Goal: Transaction & Acquisition: Book appointment/travel/reservation

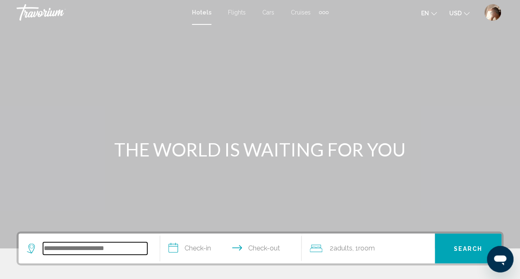
click at [73, 249] on input "Search widget" at bounding box center [95, 248] width 104 height 12
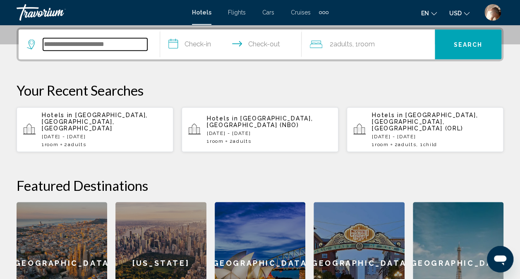
scroll to position [204, 0]
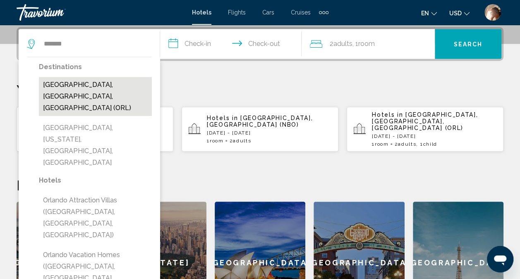
click at [86, 85] on button "[GEOGRAPHIC_DATA], [GEOGRAPHIC_DATA], [GEOGRAPHIC_DATA] (ORL)" at bounding box center [95, 96] width 113 height 39
type input "**********"
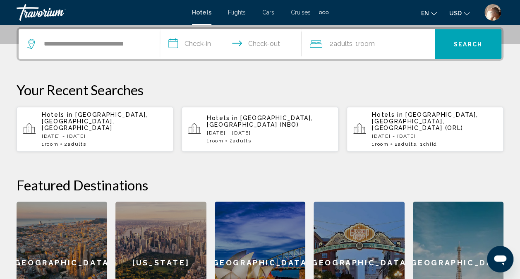
click at [192, 42] on input "**********" at bounding box center [232, 45] width 145 height 32
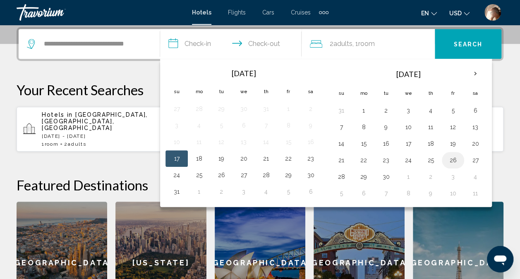
click at [450, 158] on button "26" at bounding box center [452, 160] width 13 height 12
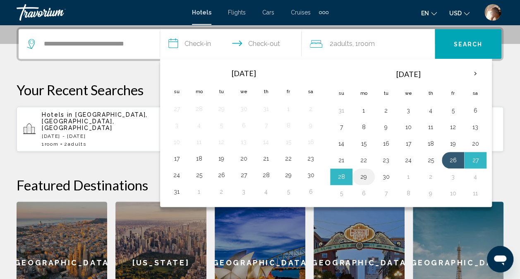
click at [362, 178] on button "29" at bounding box center [363, 177] width 13 height 12
type input "**********"
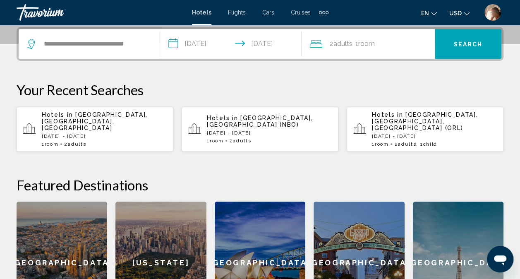
click at [362, 45] on span "Room" at bounding box center [366, 44] width 17 height 8
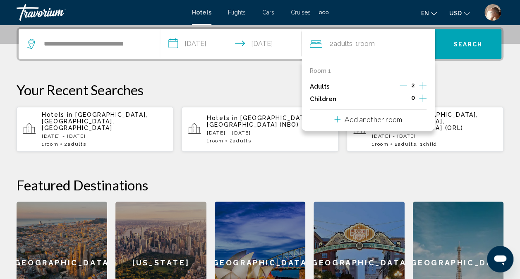
click at [421, 86] on icon "Increment adults" at bounding box center [422, 86] width 7 height 10
click at [404, 86] on icon "Decrement adults" at bounding box center [402, 86] width 7 height 0
click at [421, 85] on icon "Increment adults" at bounding box center [422, 85] width 7 height 7
click at [422, 98] on icon "Increment children" at bounding box center [422, 98] width 7 height 10
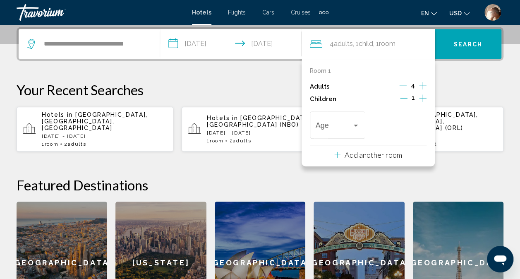
click at [422, 98] on icon "Increment children" at bounding box center [422, 98] width 7 height 10
click at [358, 125] on div "Travelers: 4 adults, 2 children" at bounding box center [355, 125] width 7 height 7
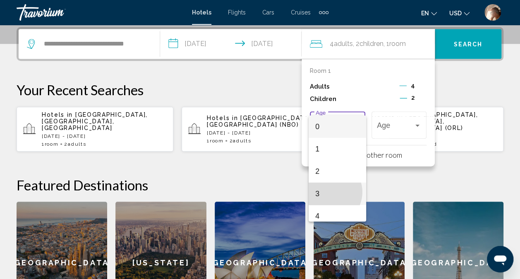
click at [329, 192] on span "3" at bounding box center [337, 193] width 44 height 22
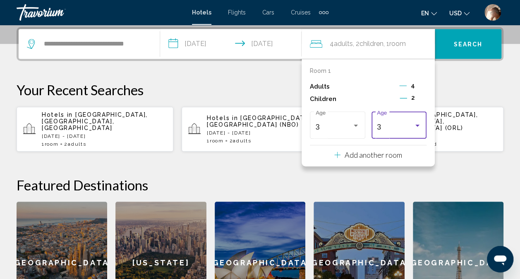
click at [416, 127] on div "Travelers: 4 adults, 2 children" at bounding box center [416, 125] width 7 height 7
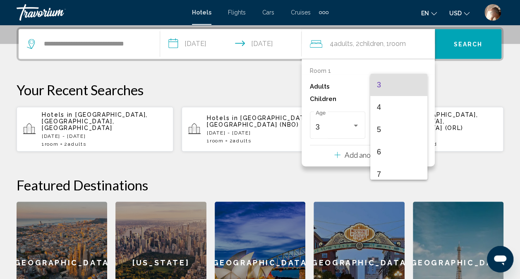
scroll to position [75, 0]
click at [389, 141] on span "6" at bounding box center [399, 144] width 44 height 22
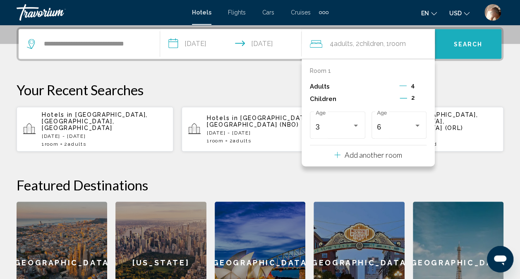
click at [470, 41] on span "Search" at bounding box center [468, 44] width 29 height 7
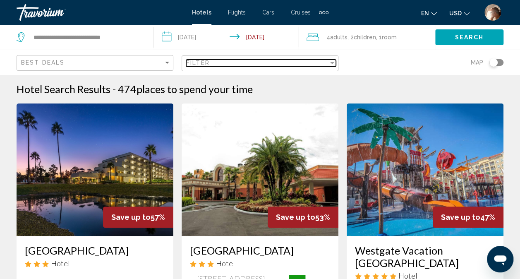
click at [333, 60] on div "Filter" at bounding box center [331, 63] width 7 height 7
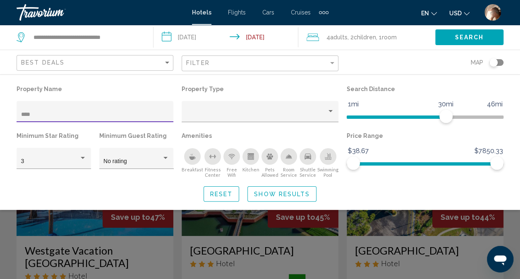
type input "*****"
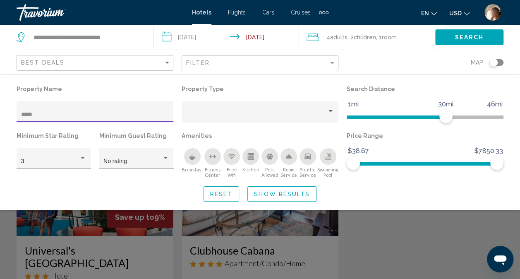
click at [487, 227] on div "Search widget" at bounding box center [260, 201] width 520 height 155
